Goal: Task Accomplishment & Management: Use online tool/utility

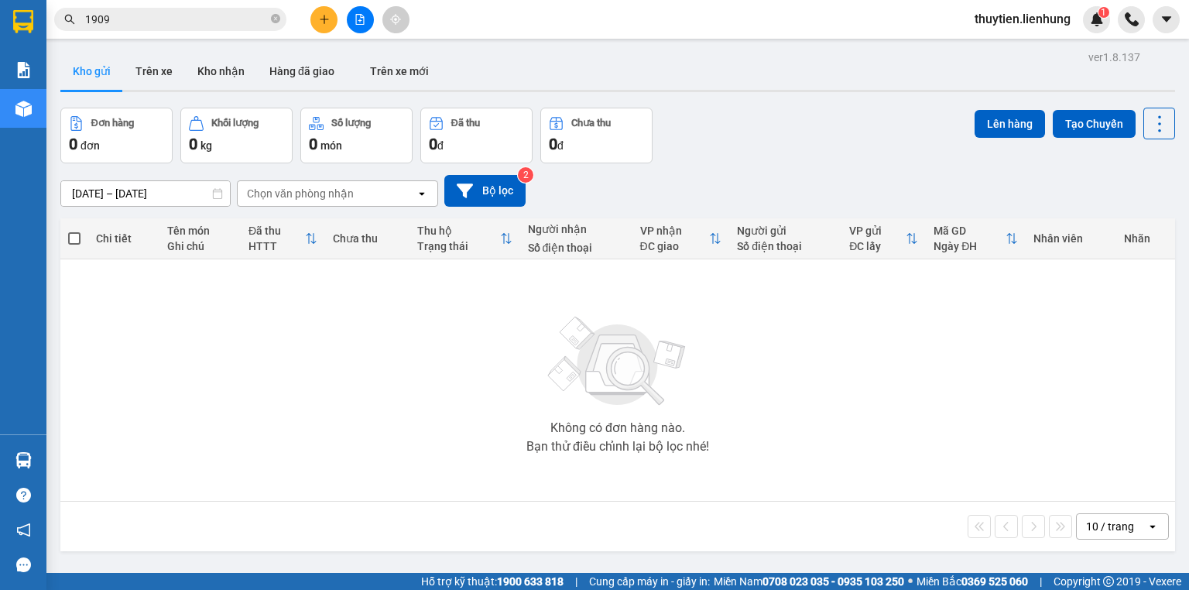
click at [357, 14] on icon "file-add" at bounding box center [360, 19] width 11 height 11
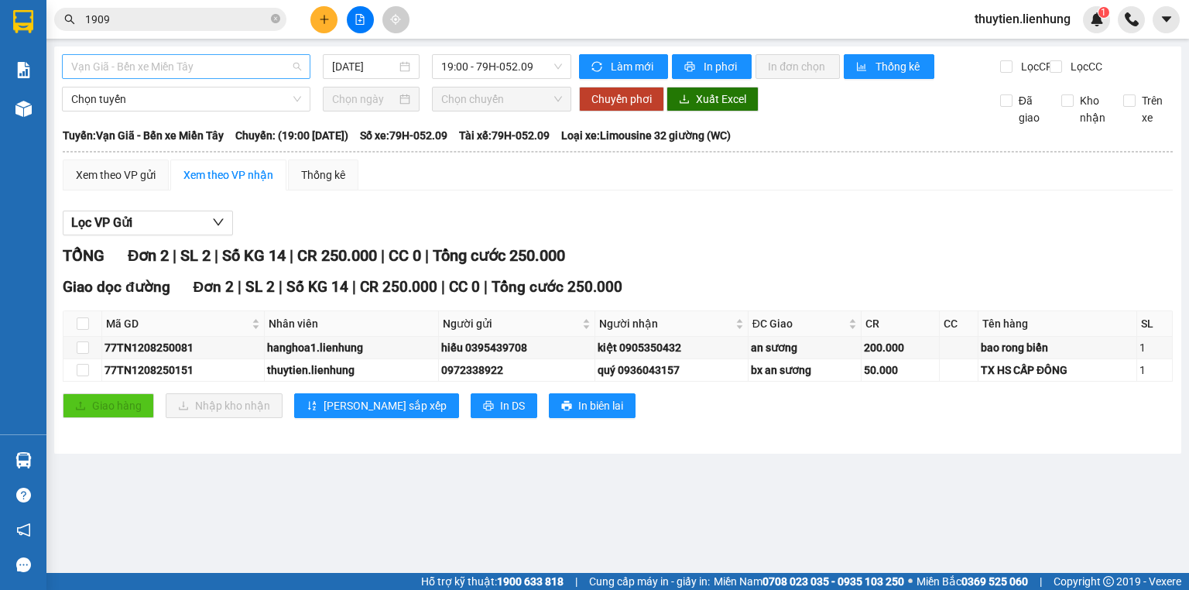
click at [211, 68] on span "Vạn Giã - Bến xe Miền Tây" at bounding box center [186, 66] width 230 height 23
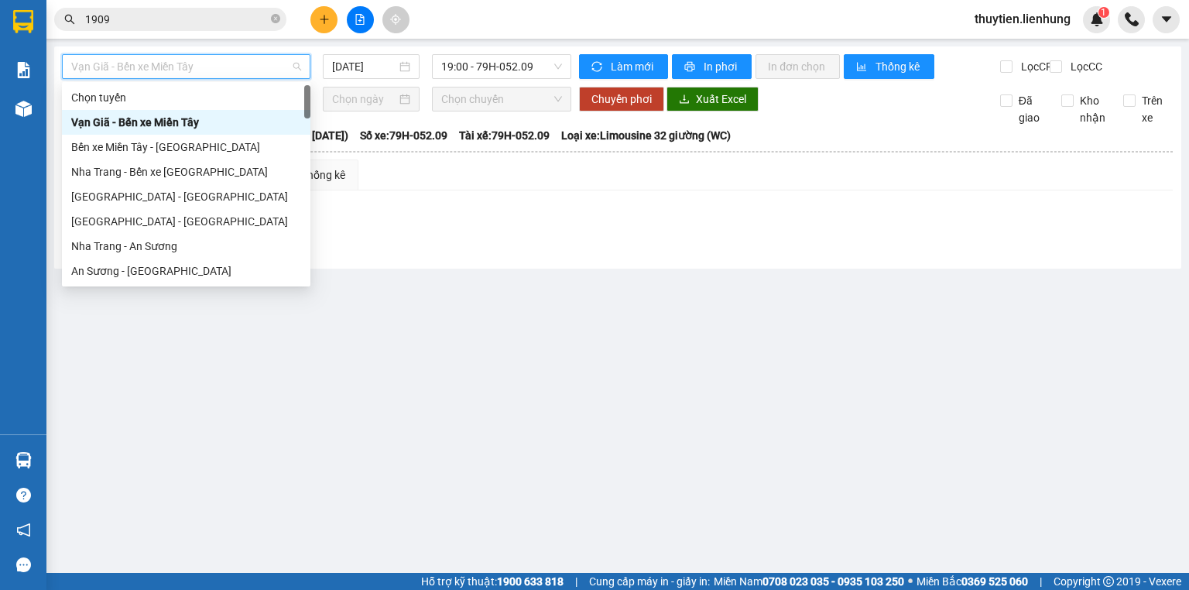
type input "4"
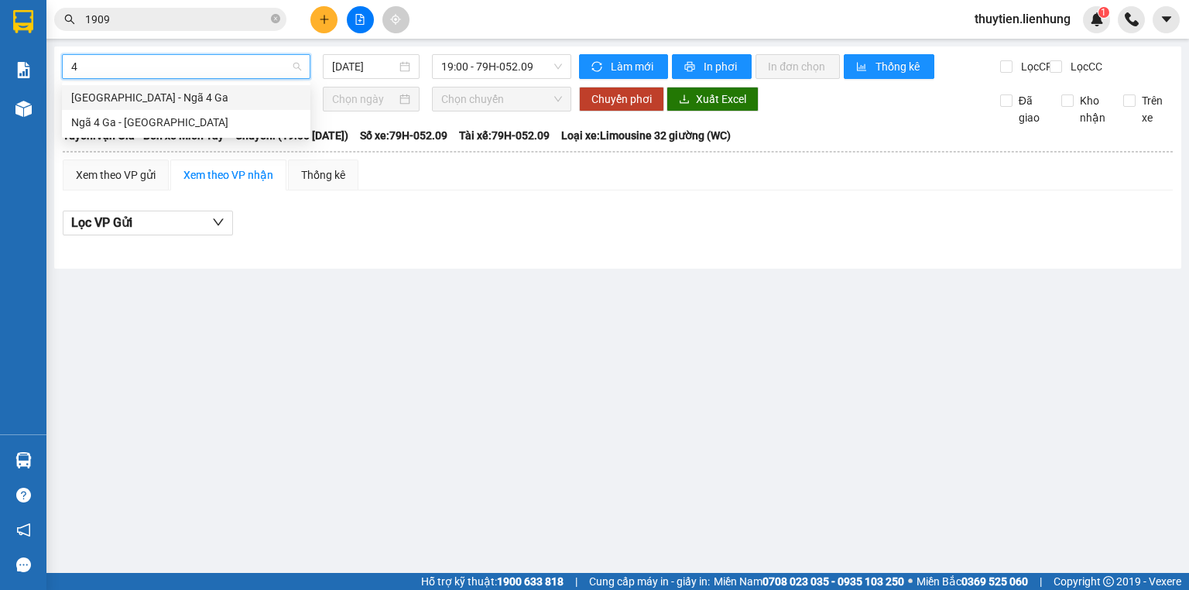
click at [202, 101] on div "[GEOGRAPHIC_DATA] - Ngã 4 Ga" at bounding box center [186, 97] width 230 height 17
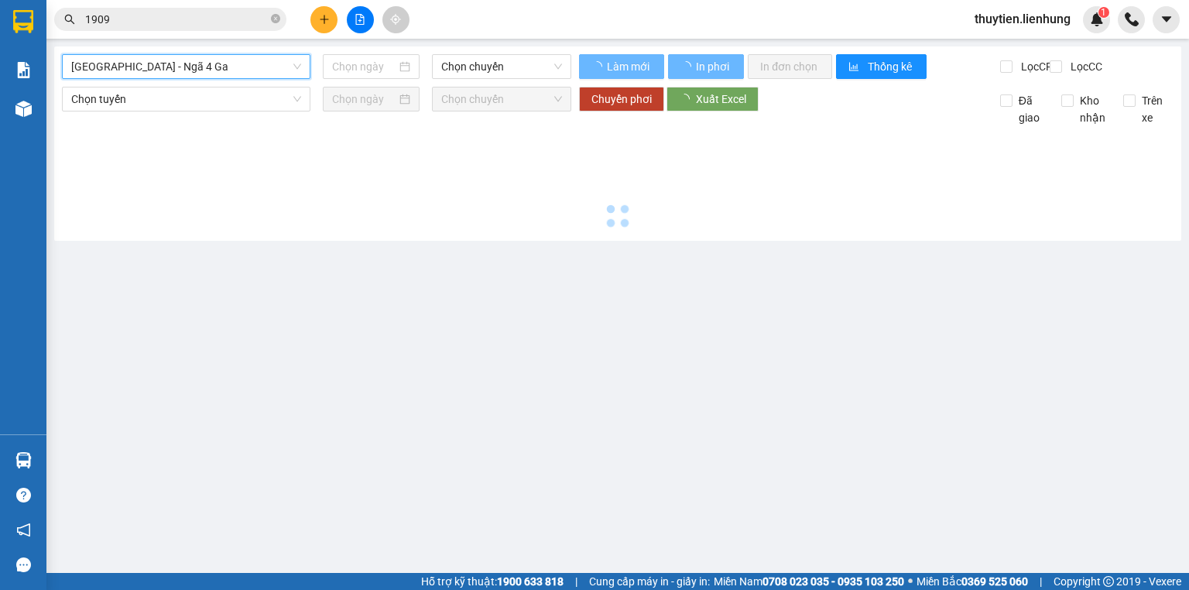
type input "[DATE]"
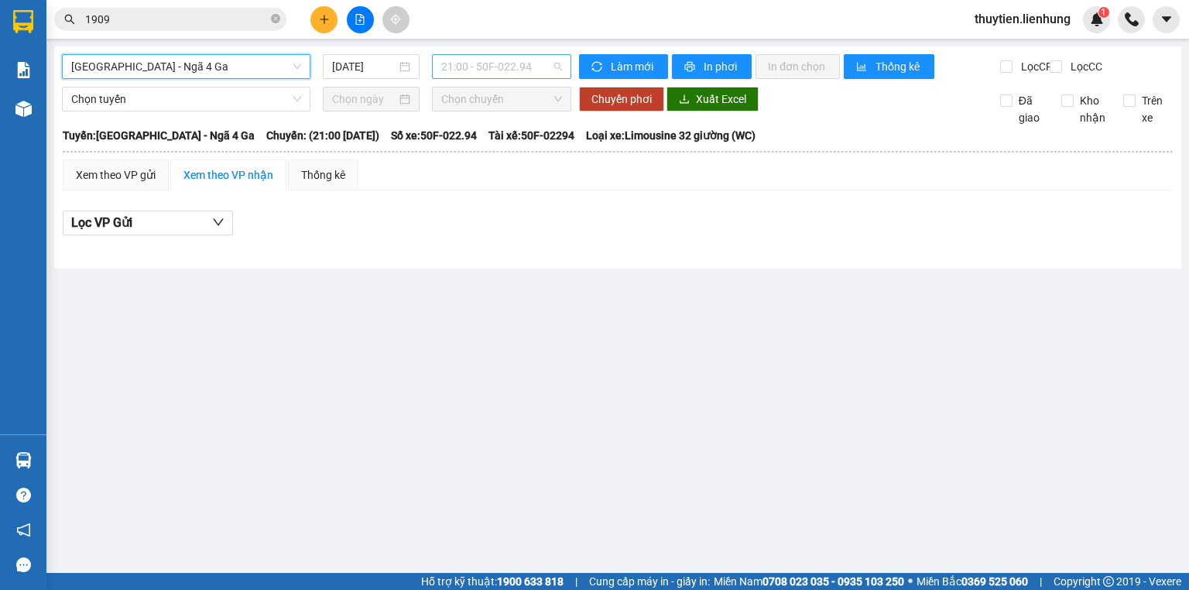
click at [495, 71] on span "21:00 - 50F-022.94" at bounding box center [502, 66] width 122 height 23
click at [478, 142] on div "22:00 - 79F-000.24" at bounding box center [501, 147] width 121 height 17
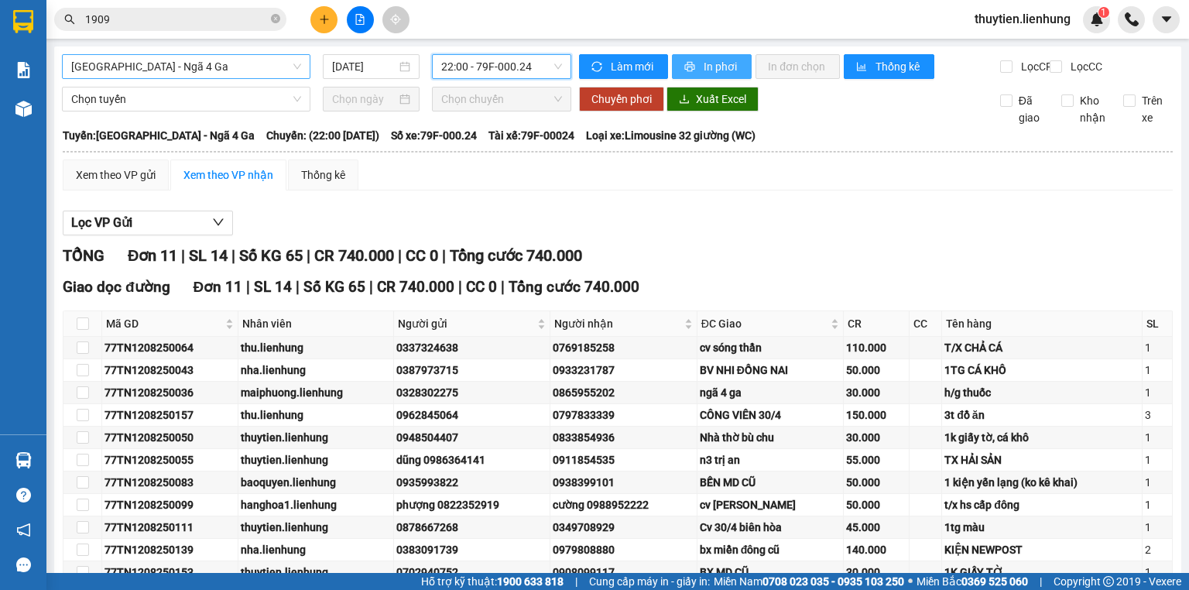
click at [726, 63] on span "In phơi" at bounding box center [722, 66] width 36 height 17
click at [31, 33] on div at bounding box center [23, 21] width 27 height 27
